Goal: Register for event/course

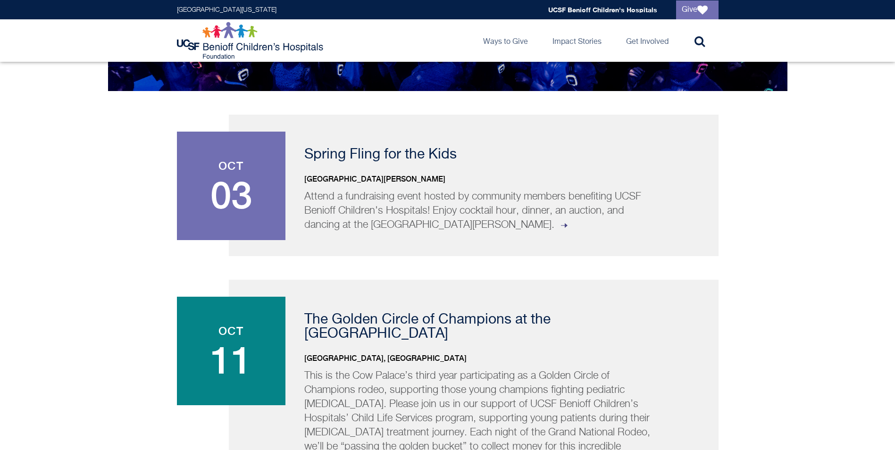
scroll to position [142, 0]
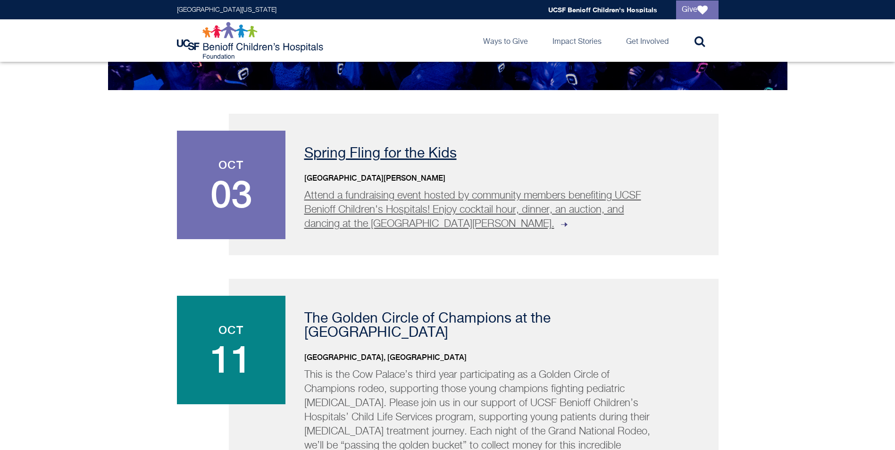
click at [340, 202] on p "Attend a fundraising event hosted by community members benefiting UCSF Benioff …" at bounding box center [480, 210] width 352 height 42
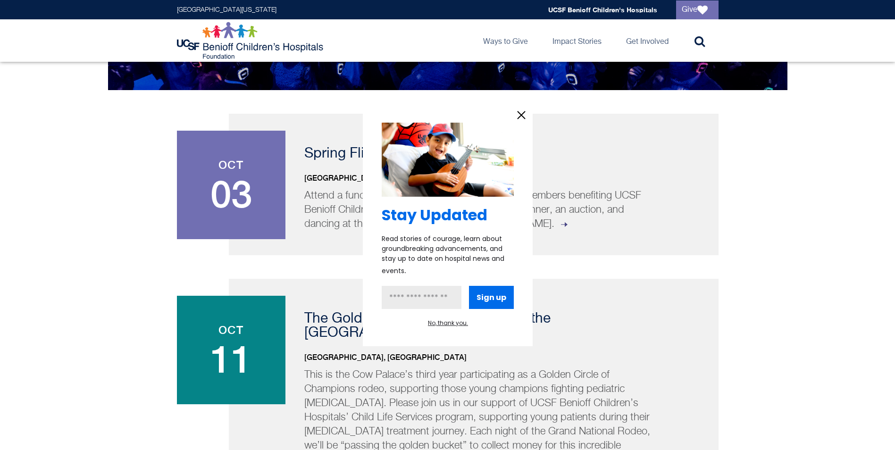
click at [520, 114] on icon "information" at bounding box center [521, 115] width 7 height 7
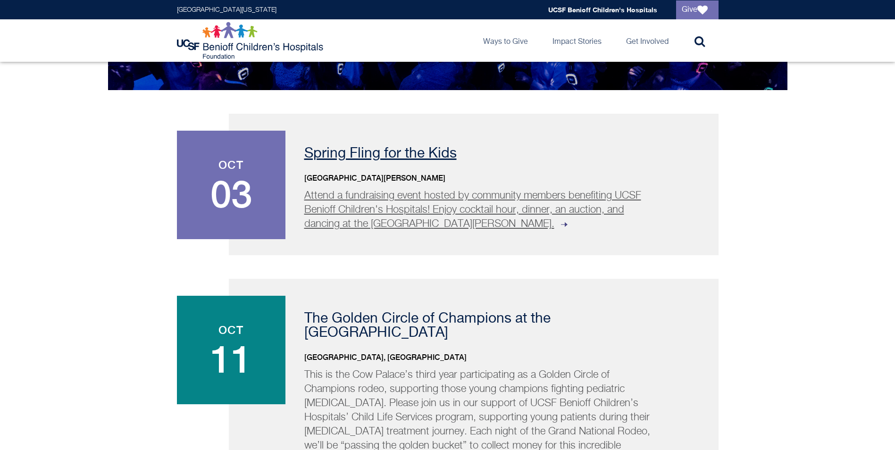
drag, startPoint x: 300, startPoint y: 109, endPoint x: 634, endPoint y: 221, distance: 352.4
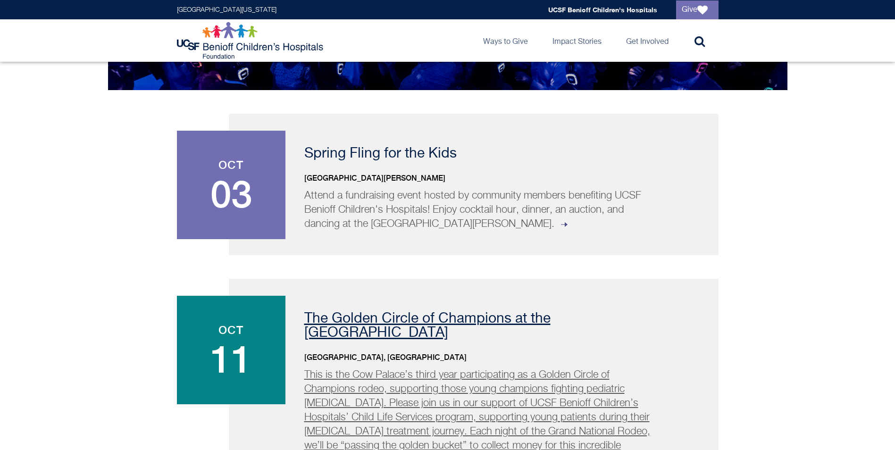
copy div "Spring Fling for the Kids [GEOGRAPHIC_DATA][PERSON_NAME] Attend a fundraising e…"
